Goal: Communication & Community: Share content

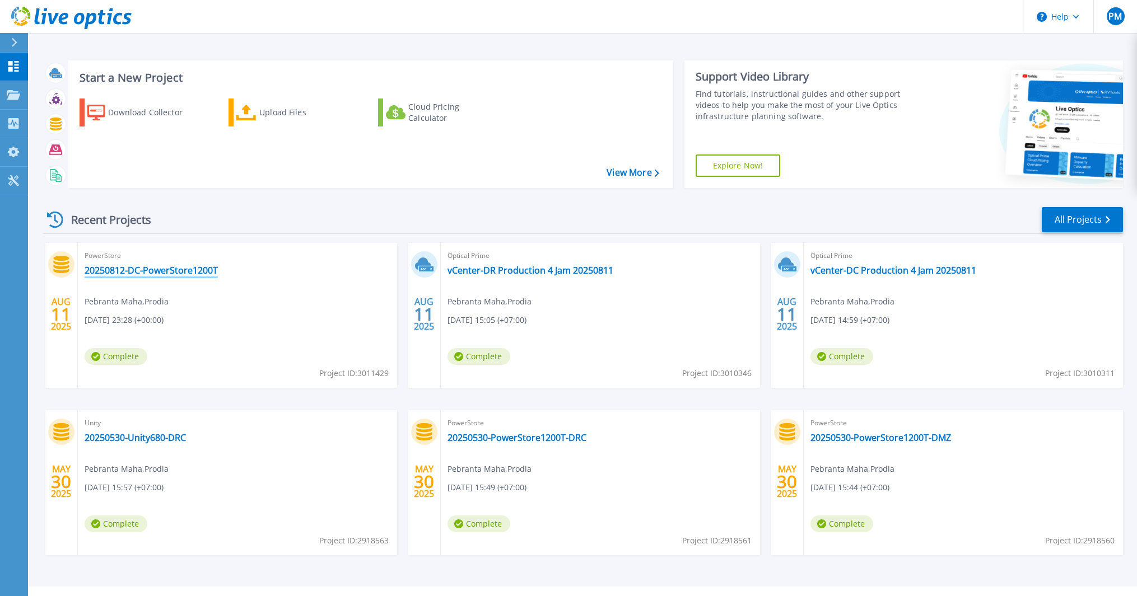
click at [208, 275] on link "20250812-DC-PowerStore1200T" at bounding box center [151, 270] width 133 height 11
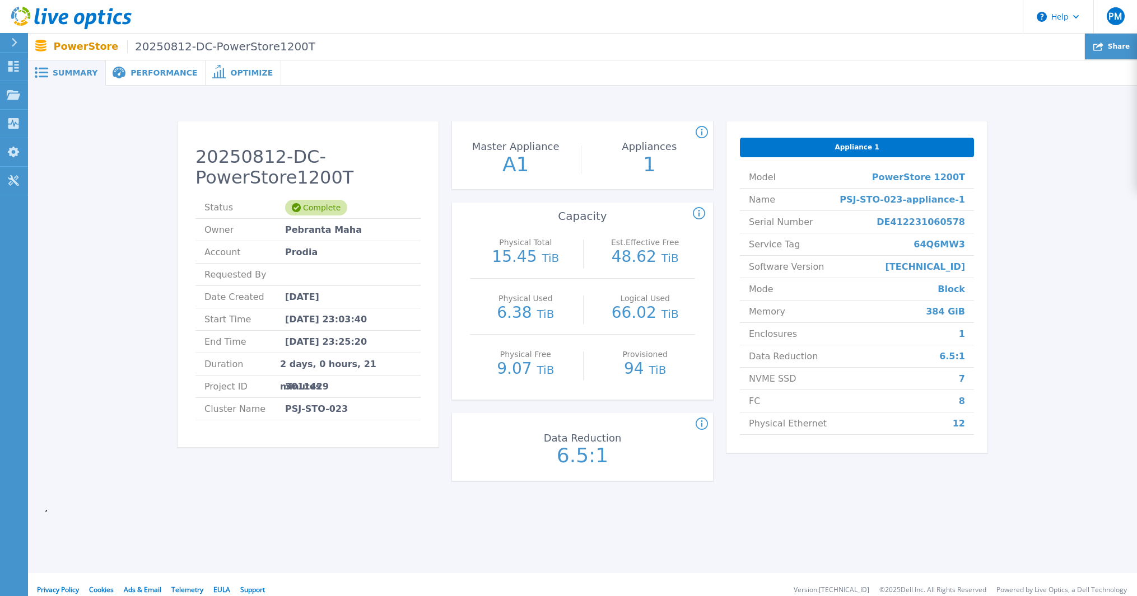
click at [1110, 47] on div "Share" at bounding box center [1110, 47] width 52 height 26
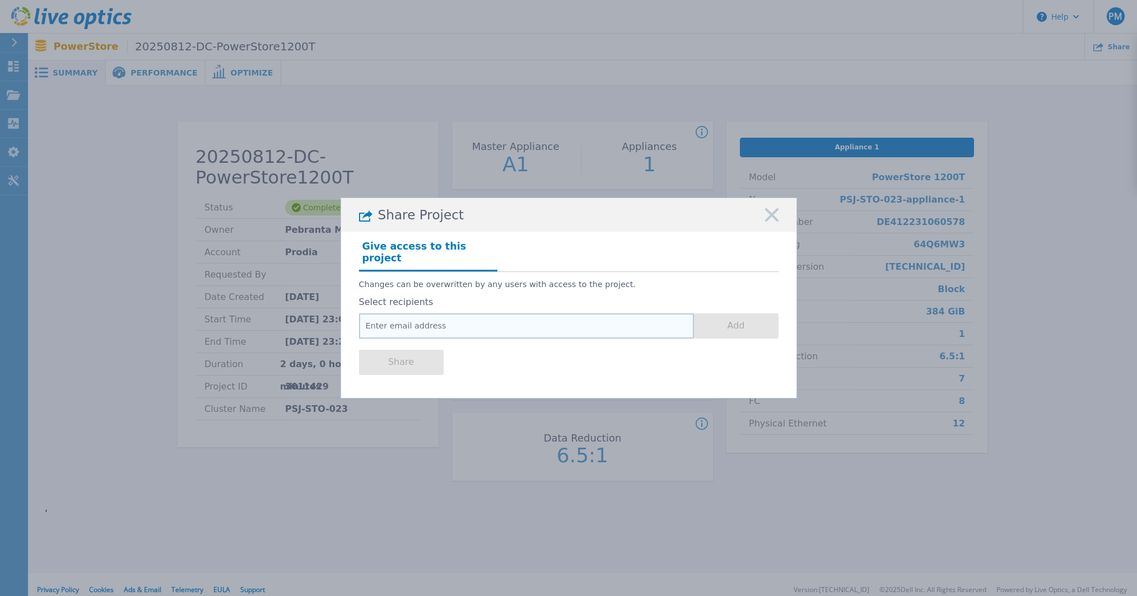
click at [510, 316] on input "email" at bounding box center [526, 326] width 335 height 25
paste input "[PERSON_NAME][EMAIL_ADDRESS][DOMAIN_NAME]"
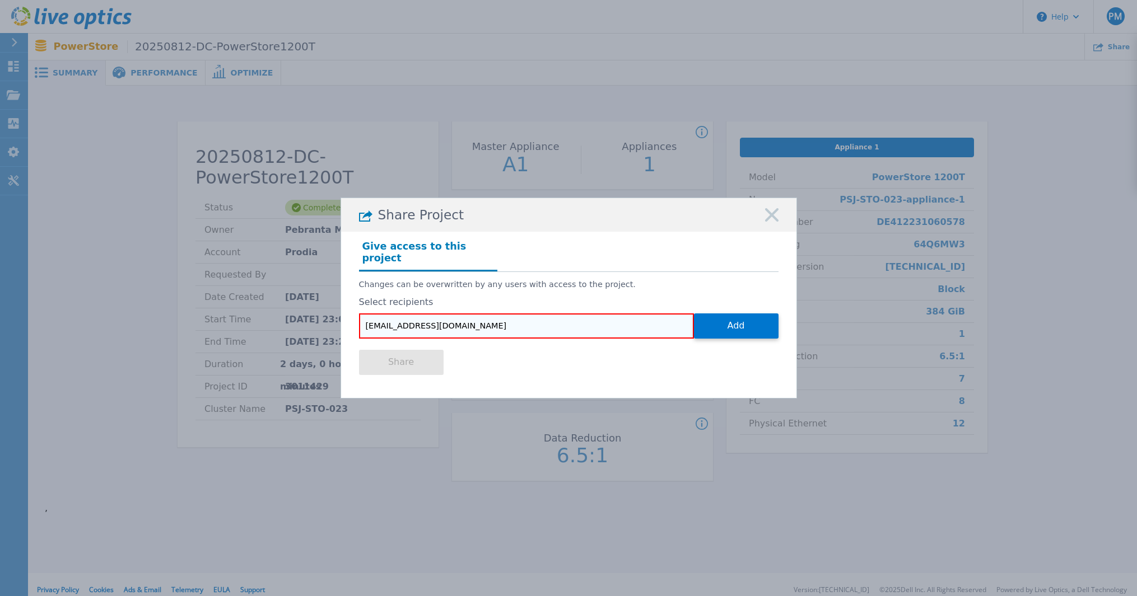
drag, startPoint x: 567, startPoint y: 324, endPoint x: 337, endPoint y: 298, distance: 231.5
click at [337, 298] on div "Share Project Give access to this project Changes can be overwritten by any use…" at bounding box center [568, 298] width 1137 height 596
paste input "email"
type input "[PERSON_NAME][EMAIL_ADDRESS][DOMAIN_NAME]"
click at [734, 323] on button "Add" at bounding box center [736, 326] width 85 height 25
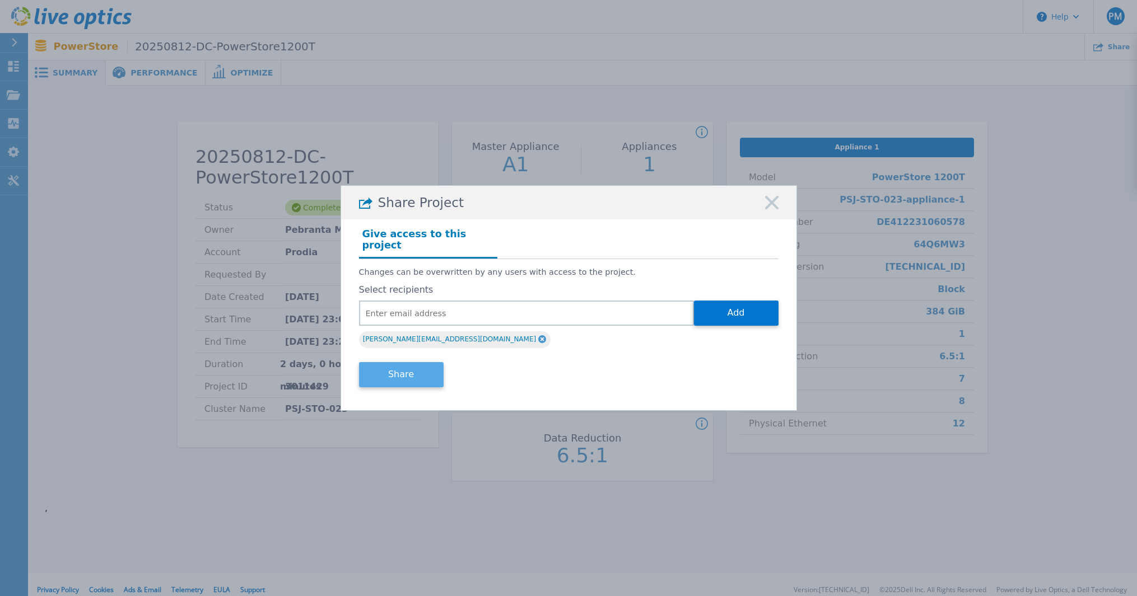
click at [417, 372] on button "Share" at bounding box center [401, 374] width 85 height 25
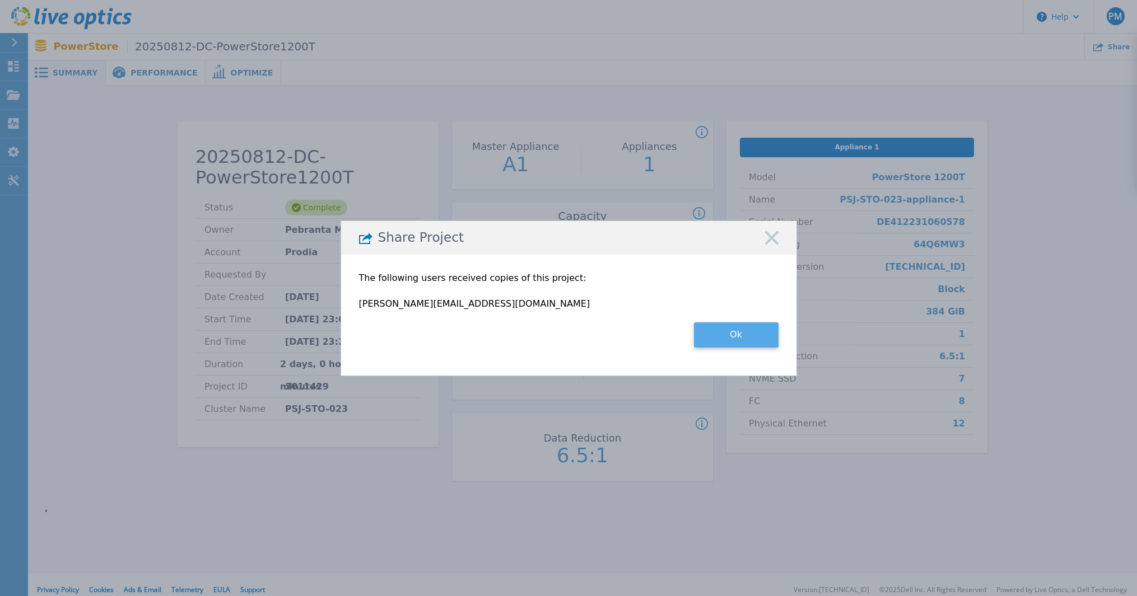
click at [734, 340] on button "Ok" at bounding box center [736, 334] width 85 height 25
